Goal: Task Accomplishment & Management: Complete application form

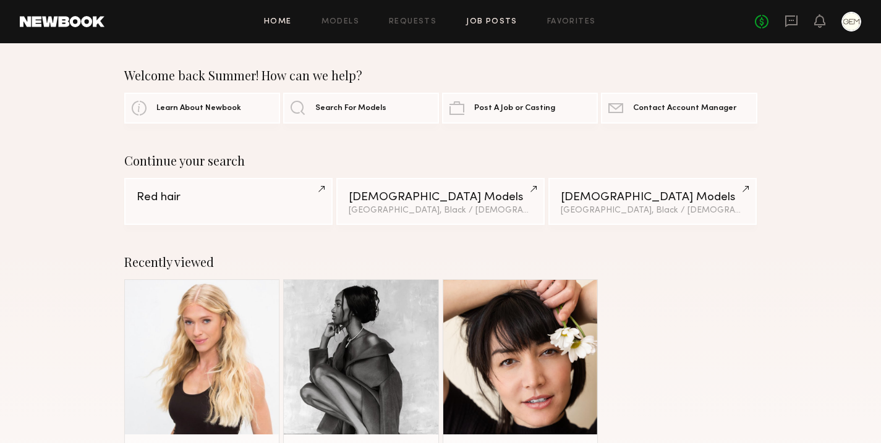
click at [505, 21] on link "Job Posts" at bounding box center [491, 22] width 51 height 8
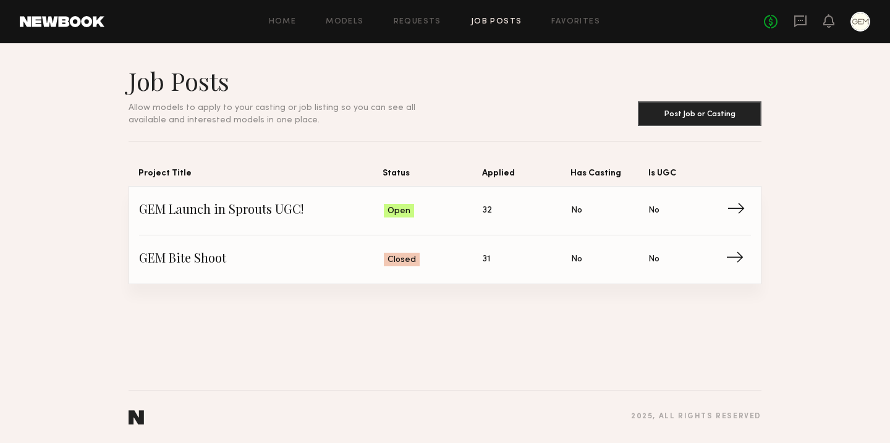
click at [442, 221] on link "GEM Launch in Sprouts UGC! Status: Open Applied: 32 Has Casting: No Is UGC: No →" at bounding box center [445, 211] width 612 height 49
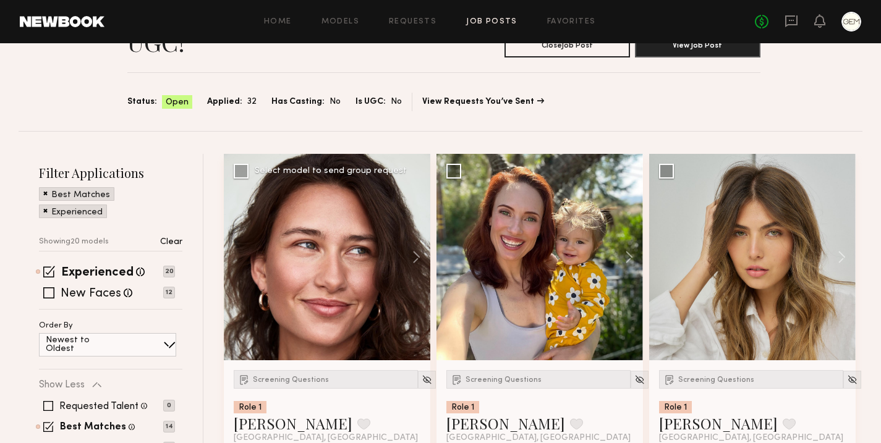
scroll to position [127, 0]
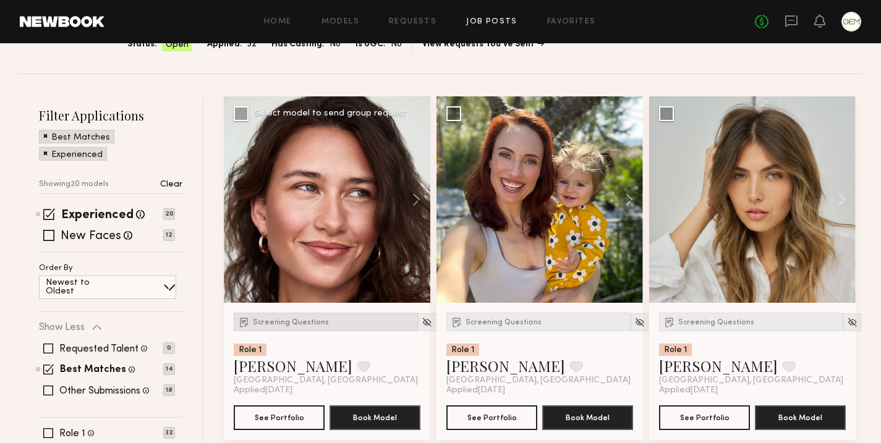
click at [289, 319] on span "Screening Questions" at bounding box center [291, 322] width 76 height 7
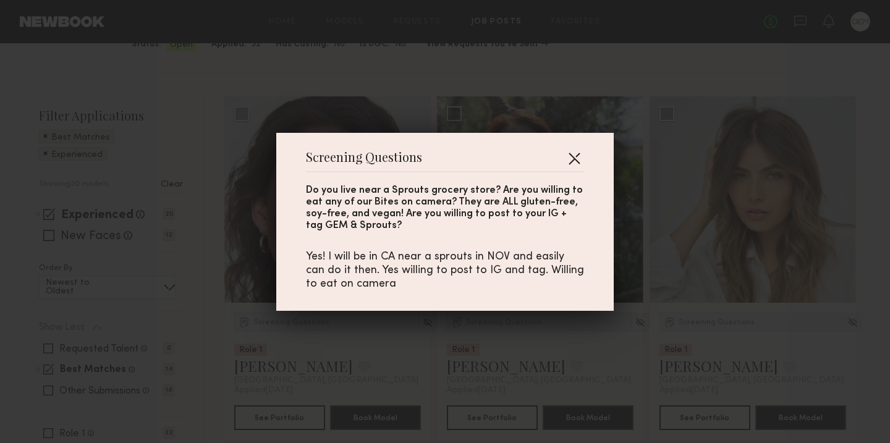
click at [572, 155] on button "button" at bounding box center [575, 158] width 20 height 20
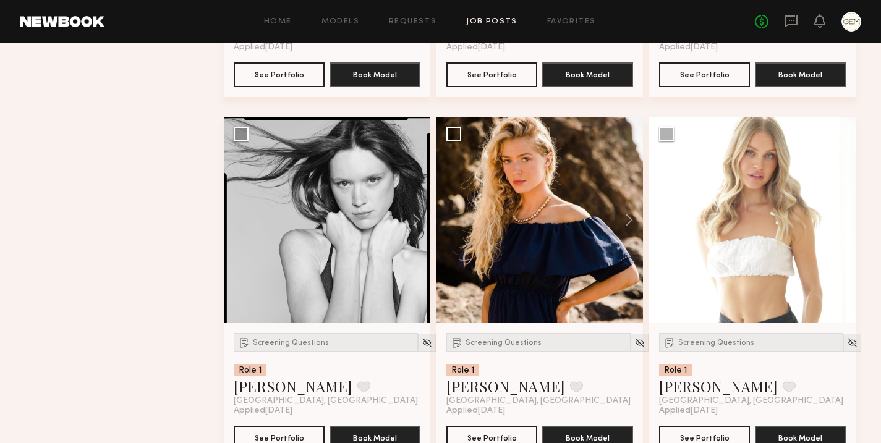
scroll to position [1198, 0]
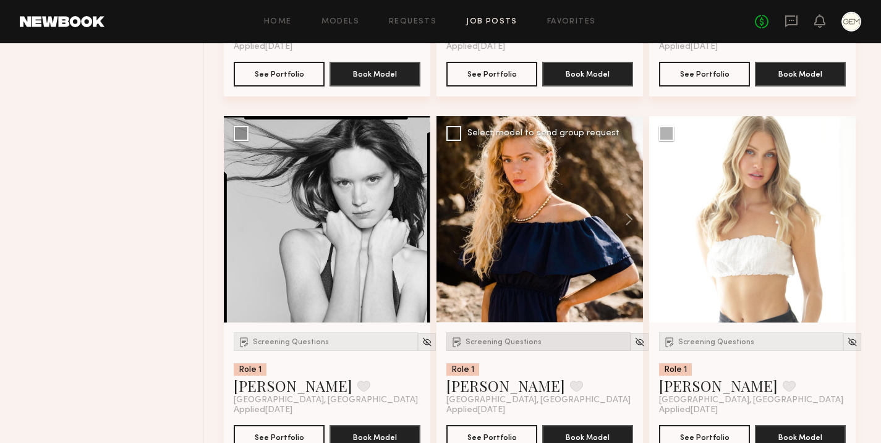
click at [495, 335] on div "Screening Questions" at bounding box center [538, 342] width 184 height 19
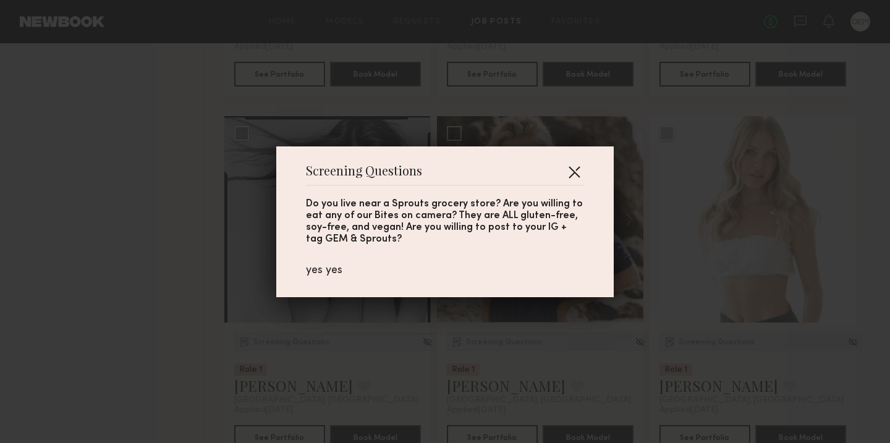
click at [571, 172] on button "button" at bounding box center [575, 172] width 20 height 20
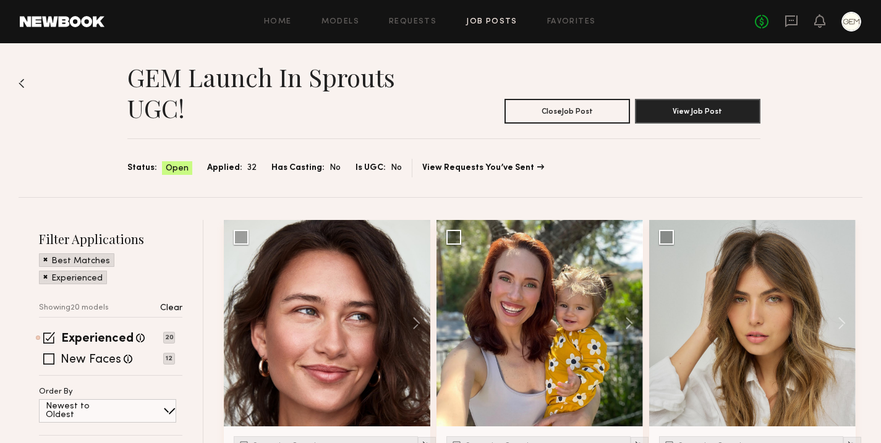
scroll to position [0, 0]
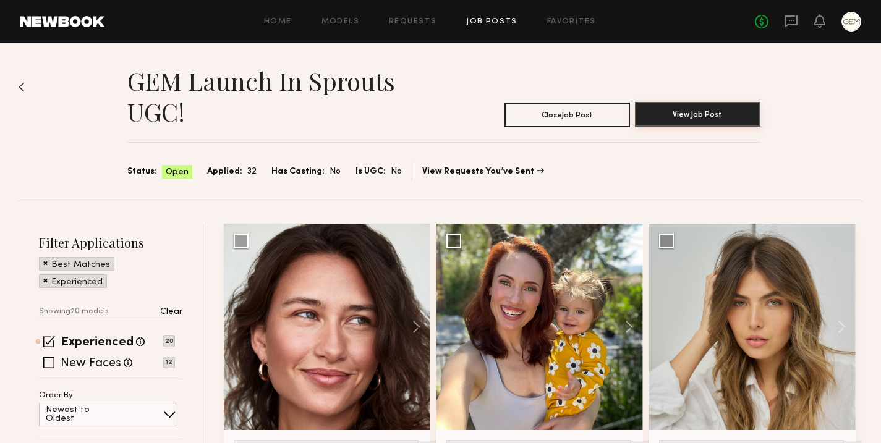
click at [675, 115] on button "View Job Post" at bounding box center [698, 114] width 126 height 25
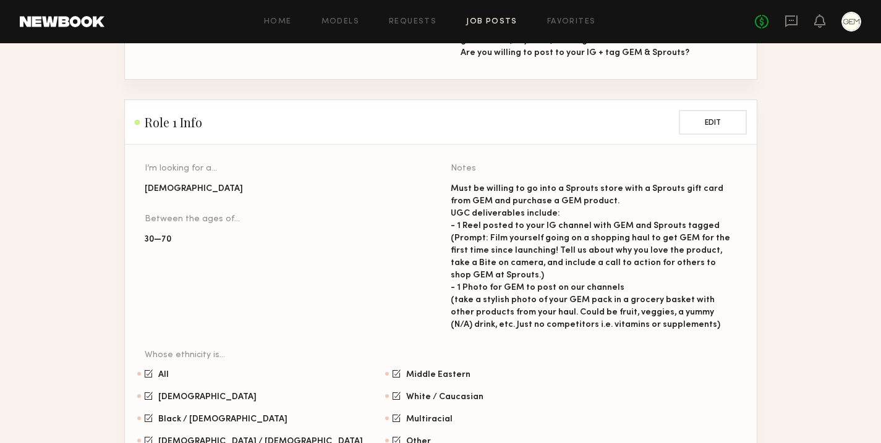
scroll to position [682, 0]
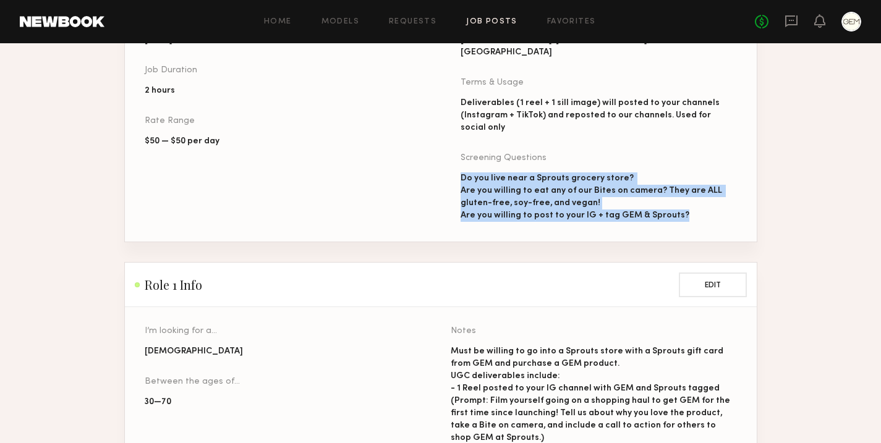
drag, startPoint x: 691, startPoint y: 192, endPoint x: 462, endPoint y: 155, distance: 231.8
click at [462, 173] on div "Do you live near a Sprouts grocery store? Are you willing to eat any of our Bit…" at bounding box center [599, 197] width 276 height 49
copy div "Do you live near a Sprouts grocery store? Are you willing to eat any of our Bit…"
